Goal: Task Accomplishment & Management: Manage account settings

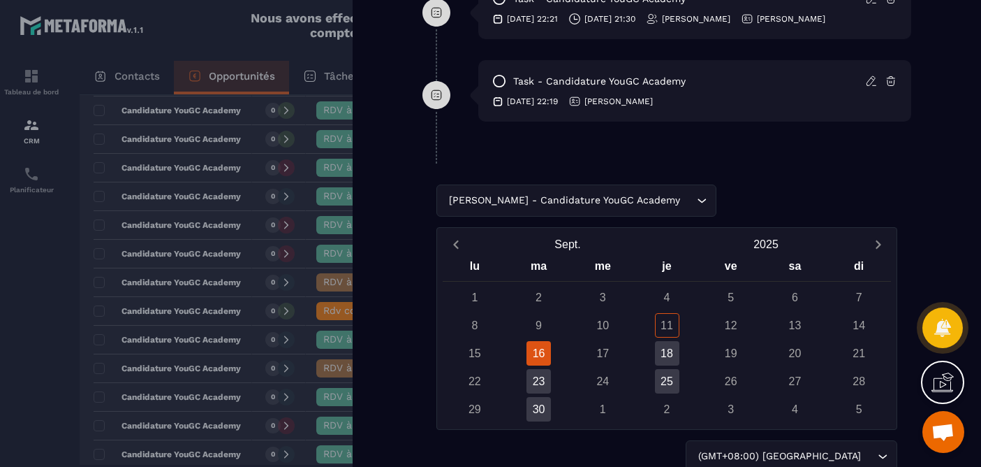
scroll to position [1134, 0]
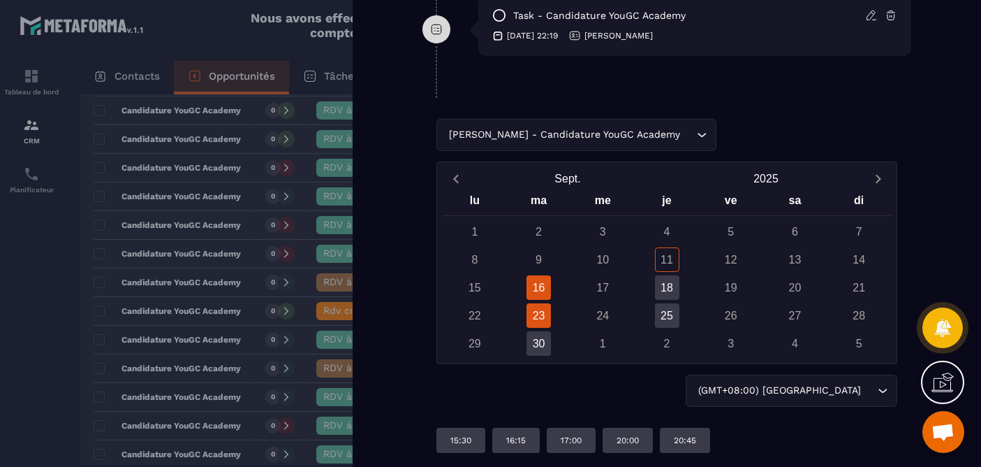
click at [543, 321] on div "23" at bounding box center [539, 315] width 24 height 24
click at [664, 284] on div "18" at bounding box center [667, 287] width 24 height 24
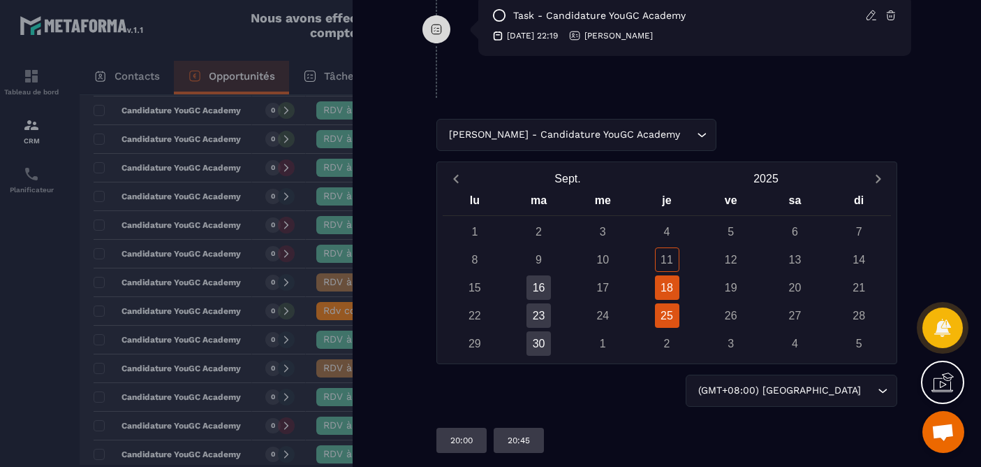
click at [667, 308] on div "25" at bounding box center [667, 315] width 24 height 24
click at [668, 292] on div "18" at bounding box center [667, 287] width 24 height 24
click at [258, 57] on div at bounding box center [490, 233] width 981 height 467
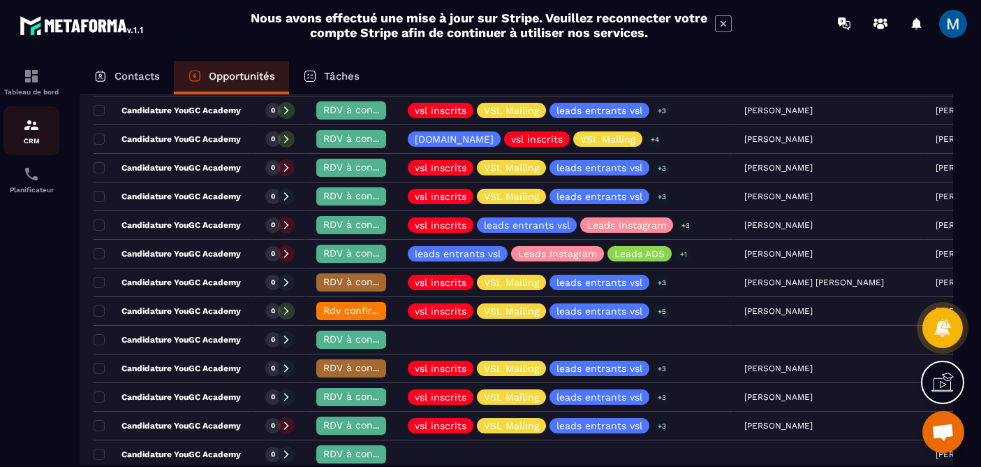
click at [34, 131] on img at bounding box center [31, 125] width 17 height 17
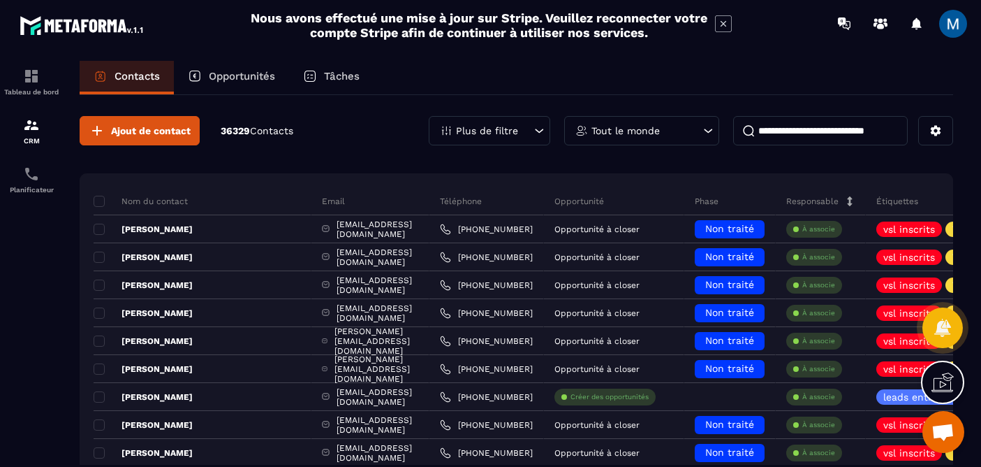
click at [247, 73] on p "Opportunités" at bounding box center [242, 76] width 66 height 13
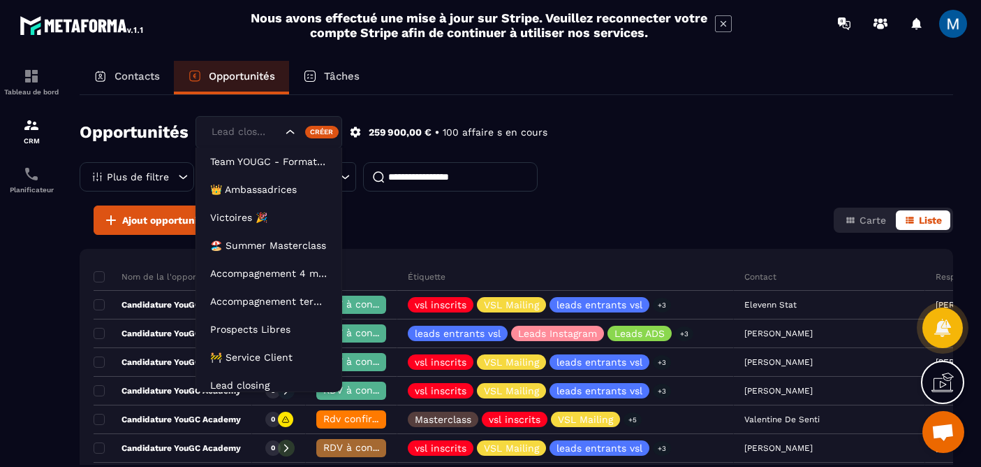
click at [291, 138] on icon "Search for option" at bounding box center [291, 132] width 14 height 14
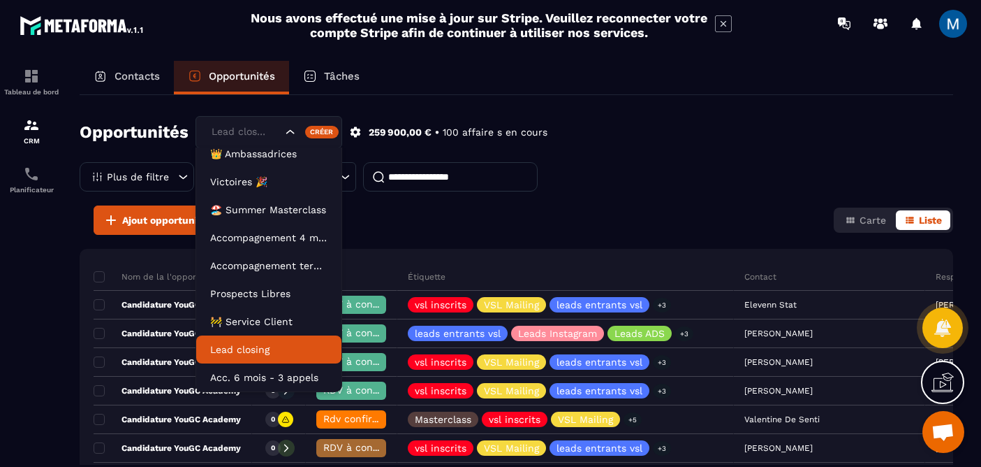
click at [269, 353] on p "Lead closing" at bounding box center [268, 349] width 117 height 14
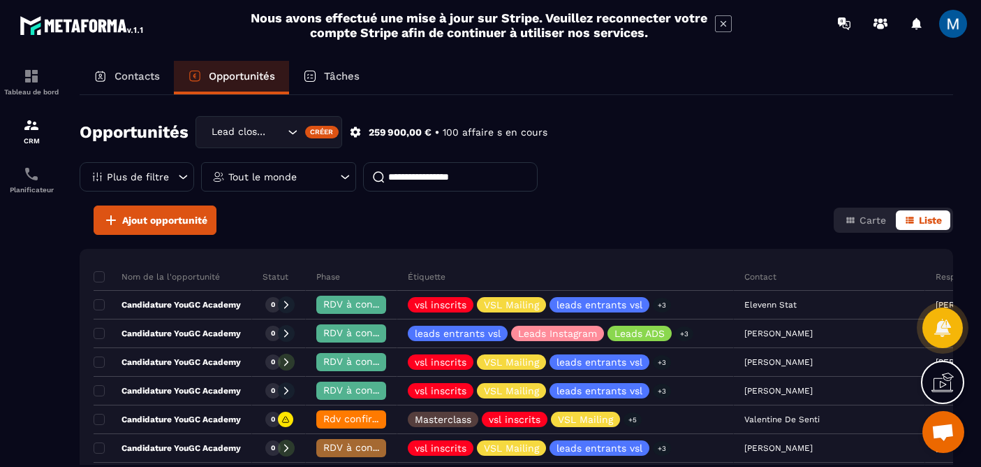
click at [335, 182] on div "Tout le monde" at bounding box center [278, 176] width 155 height 29
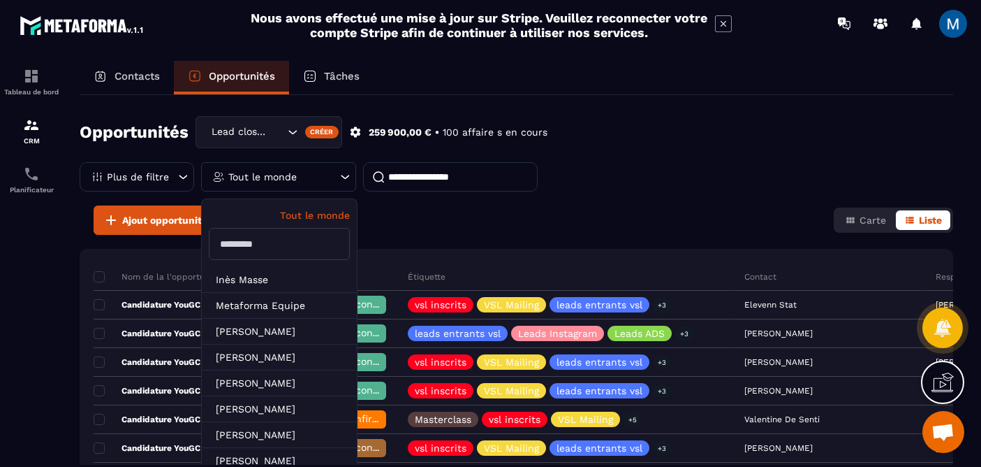
click at [286, 242] on input "text" at bounding box center [279, 244] width 141 height 32
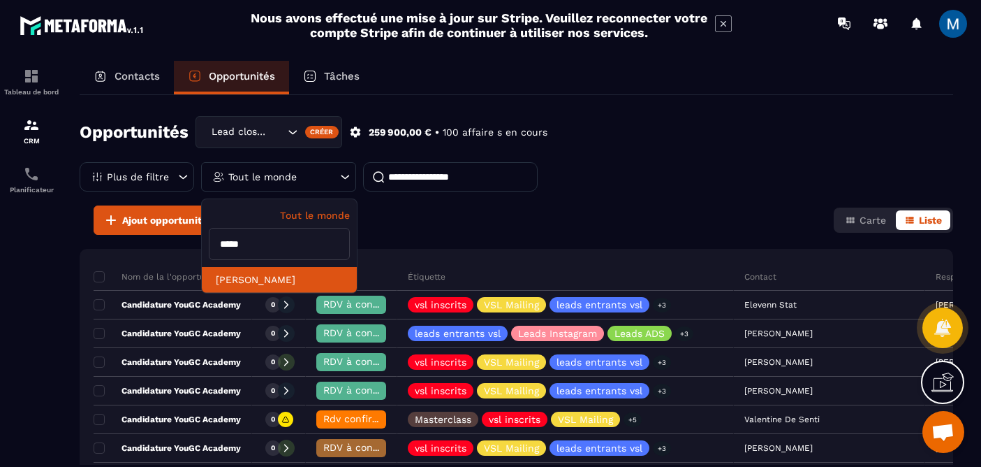
type input "*****"
click at [274, 278] on li "[PERSON_NAME]" at bounding box center [279, 280] width 155 height 26
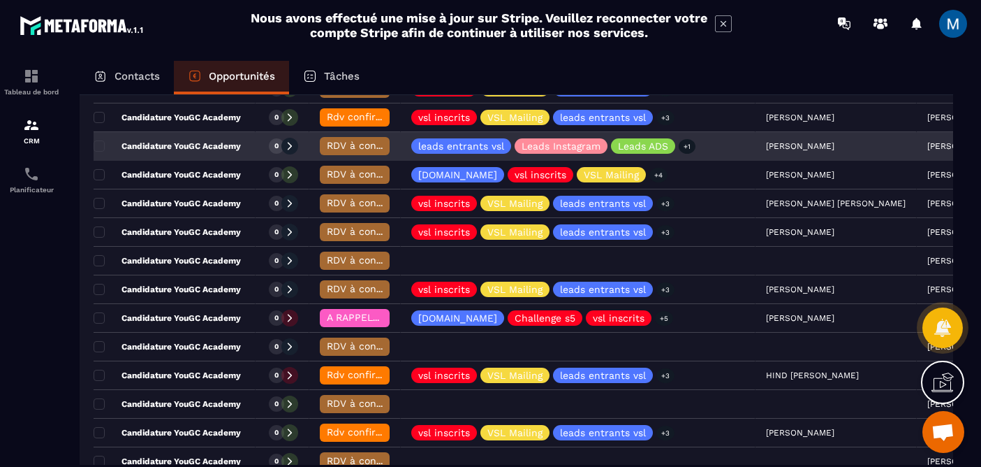
scroll to position [220, 0]
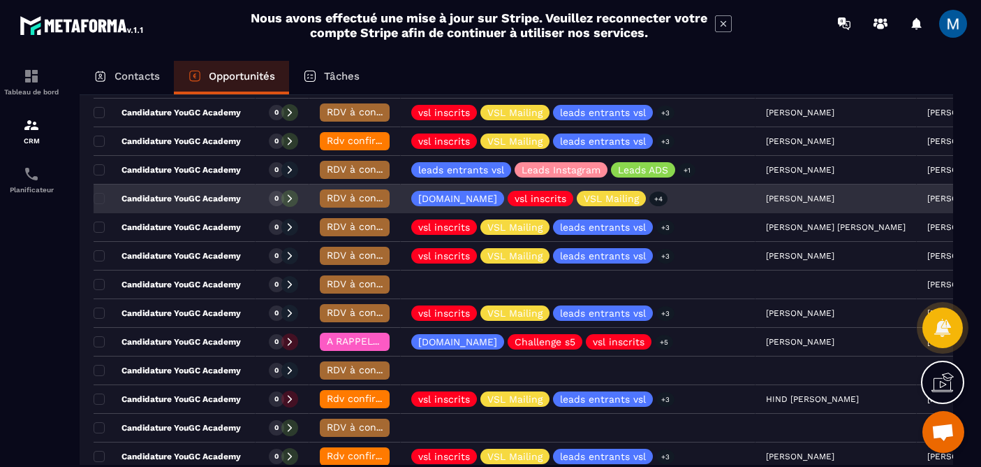
click at [256, 204] on div "0" at bounding box center [283, 199] width 54 height 28
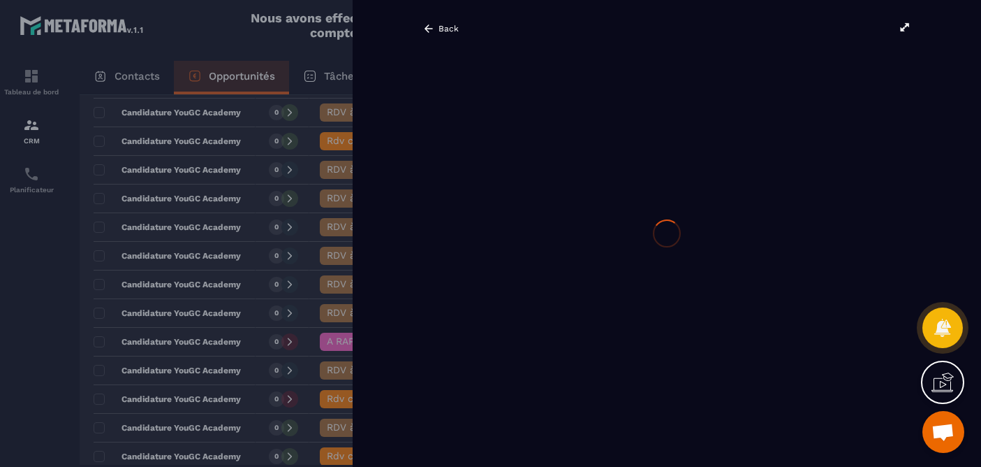
click at [906, 23] on div at bounding box center [667, 233] width 629 height 467
